Goal: Transaction & Acquisition: Purchase product/service

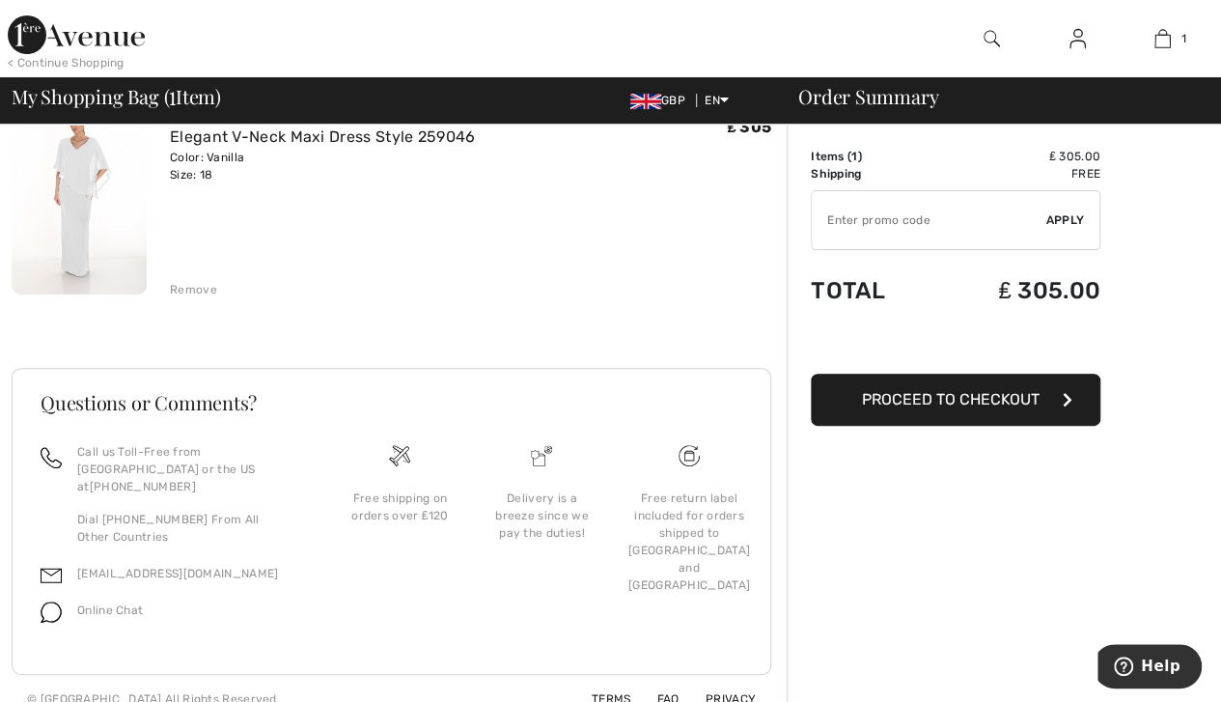
scroll to position [193, 0]
click at [1021, 378] on button "Proceed to Checkout" at bounding box center [955, 399] width 289 height 52
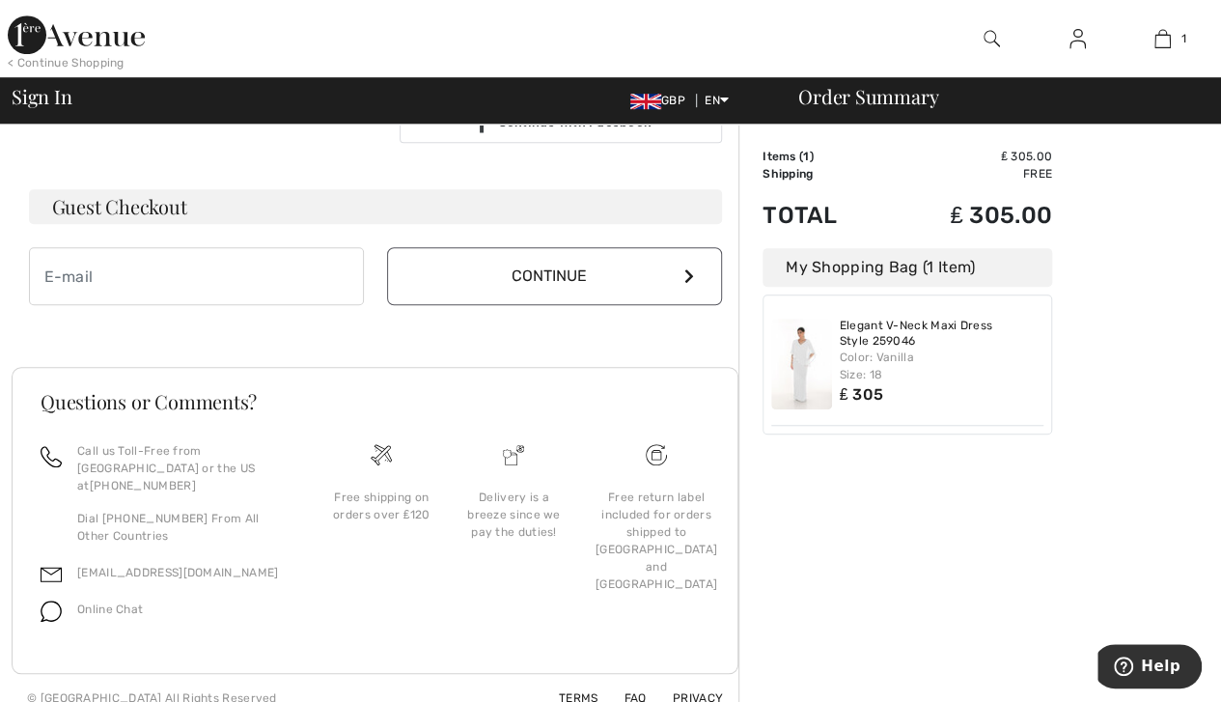
scroll to position [538, 0]
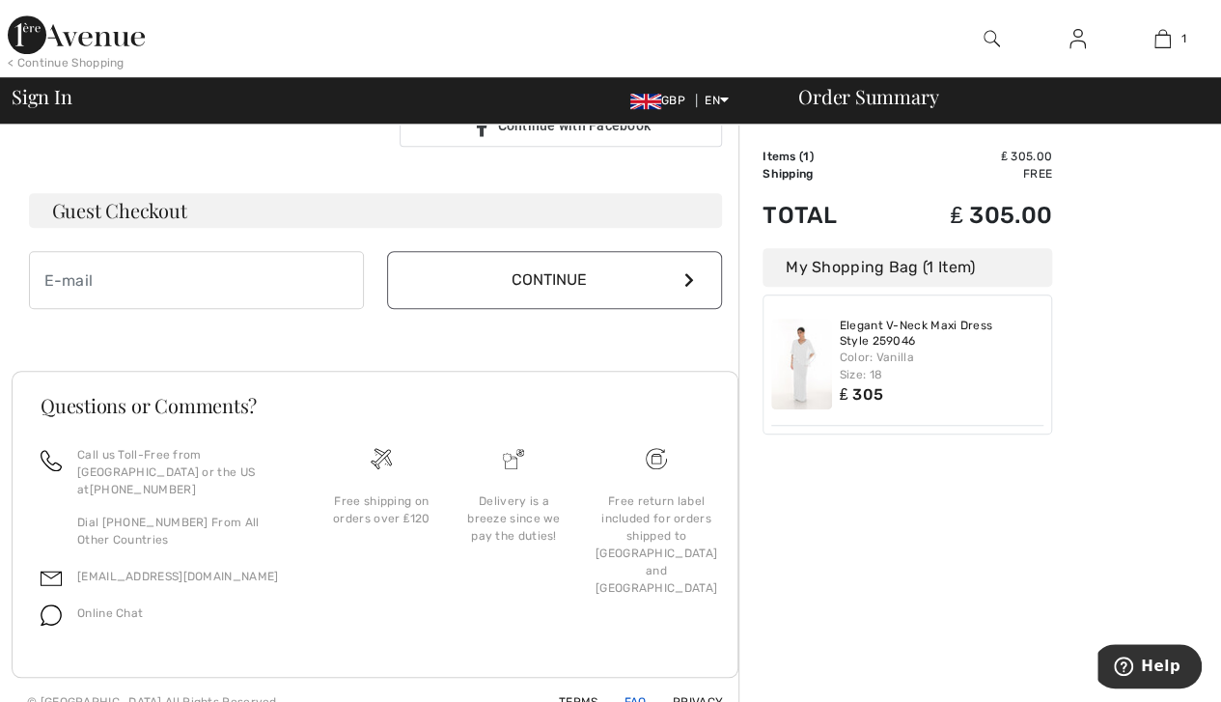
click at [637, 695] on link "FAQ" at bounding box center [623, 702] width 45 height 14
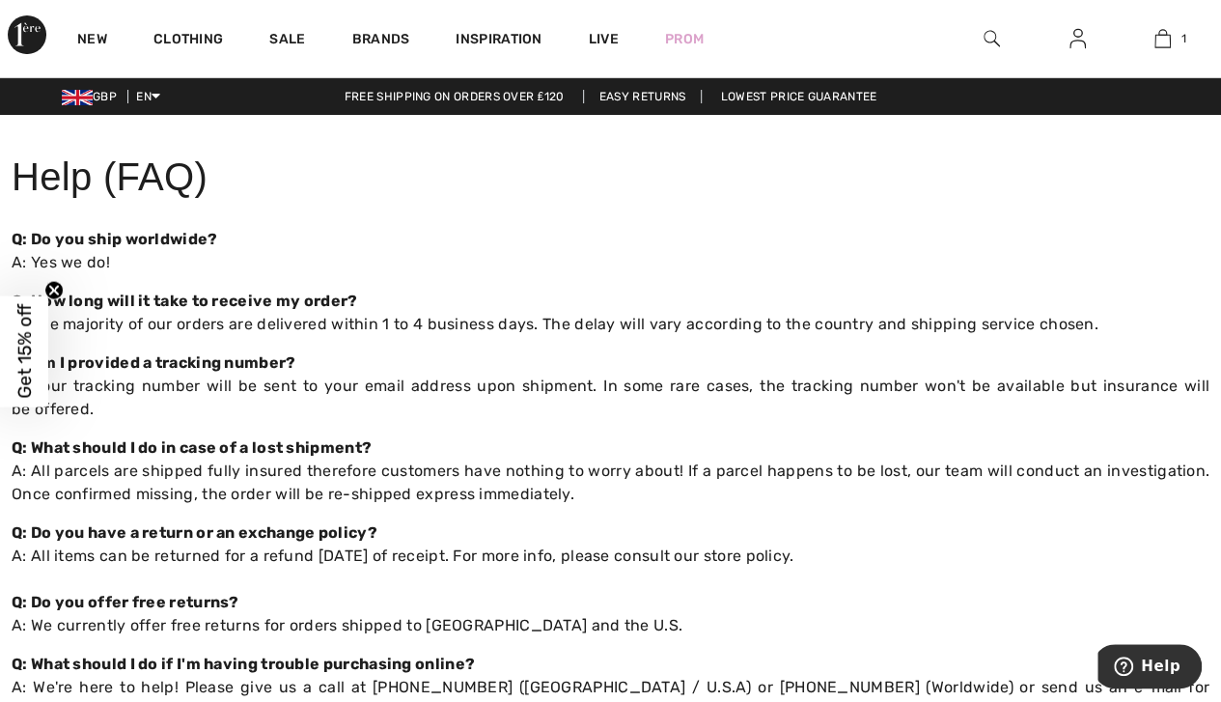
click at [1067, 547] on p "Q: Do you have a return or an exchange policy? A: All items can be returned for…" at bounding box center [610, 579] width 1197 height 116
click at [1189, 238] on p "Q: Do you ship worldwide? A: Yes we do!" at bounding box center [610, 251] width 1197 height 46
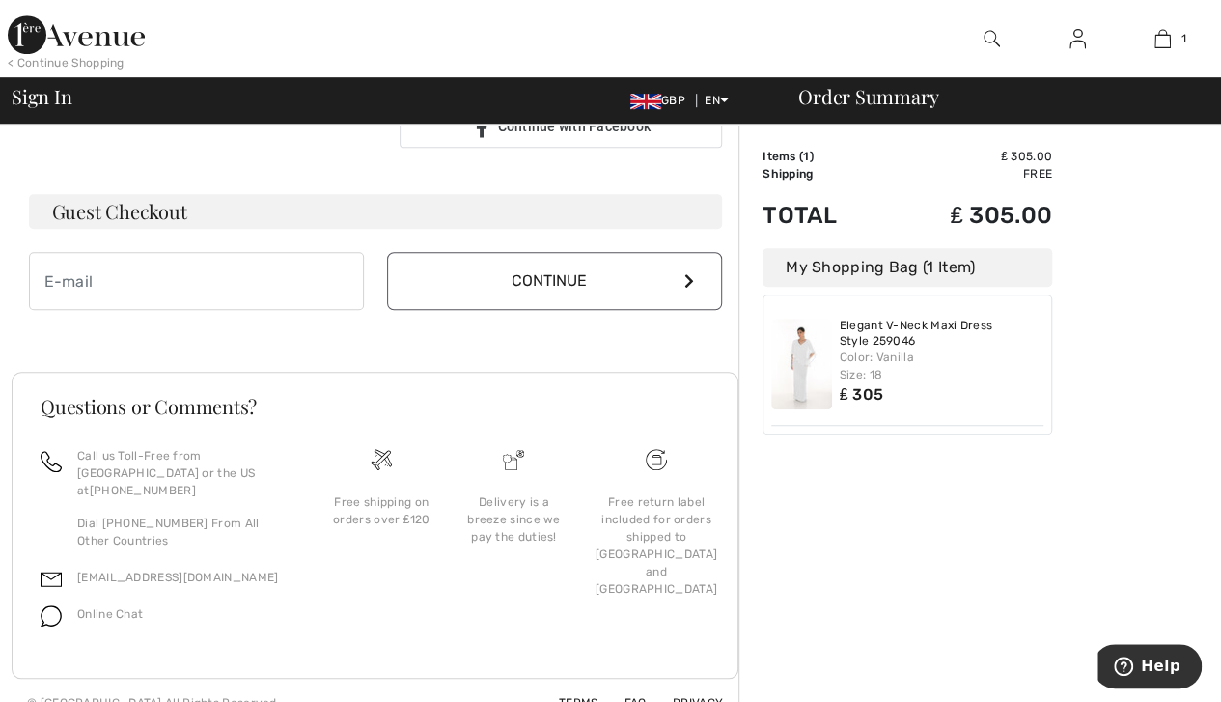
click at [801, 366] on img at bounding box center [801, 363] width 61 height 91
